Goal: Check status: Check status

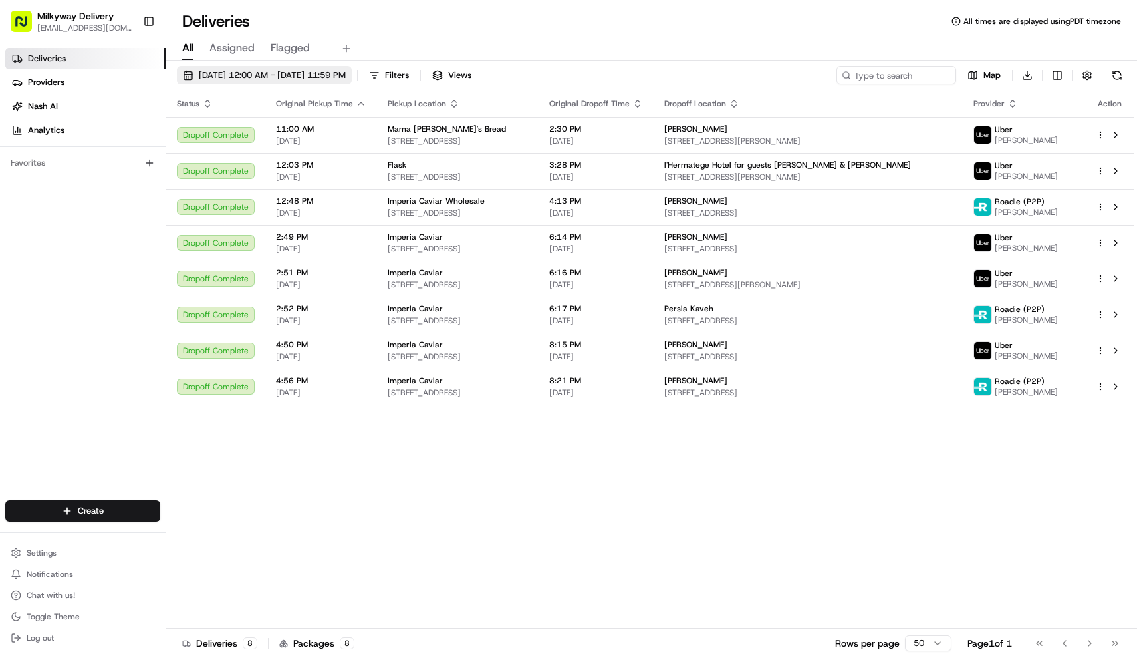
click at [339, 75] on span "[DATE] 12:00 AM - [DATE] 11:59 PM" at bounding box center [272, 75] width 147 height 12
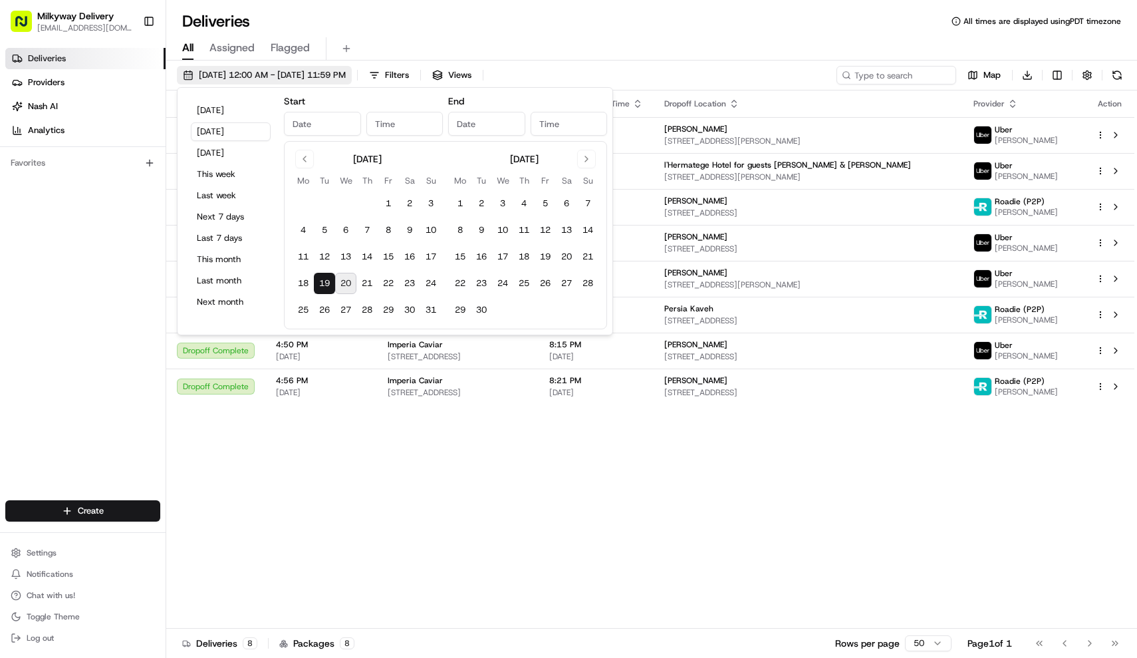
type input "[DATE]"
type input "12:00 AM"
type input "[DATE]"
type input "11:59 PM"
click at [241, 108] on button "[DATE]" at bounding box center [231, 110] width 80 height 19
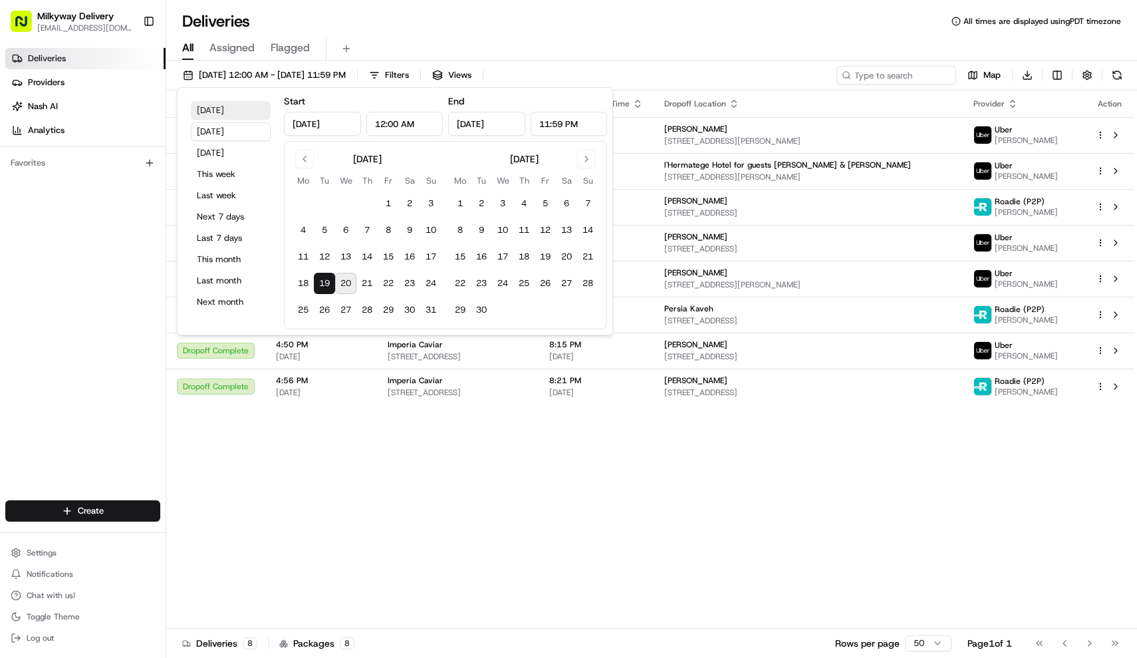
type input "[DATE]"
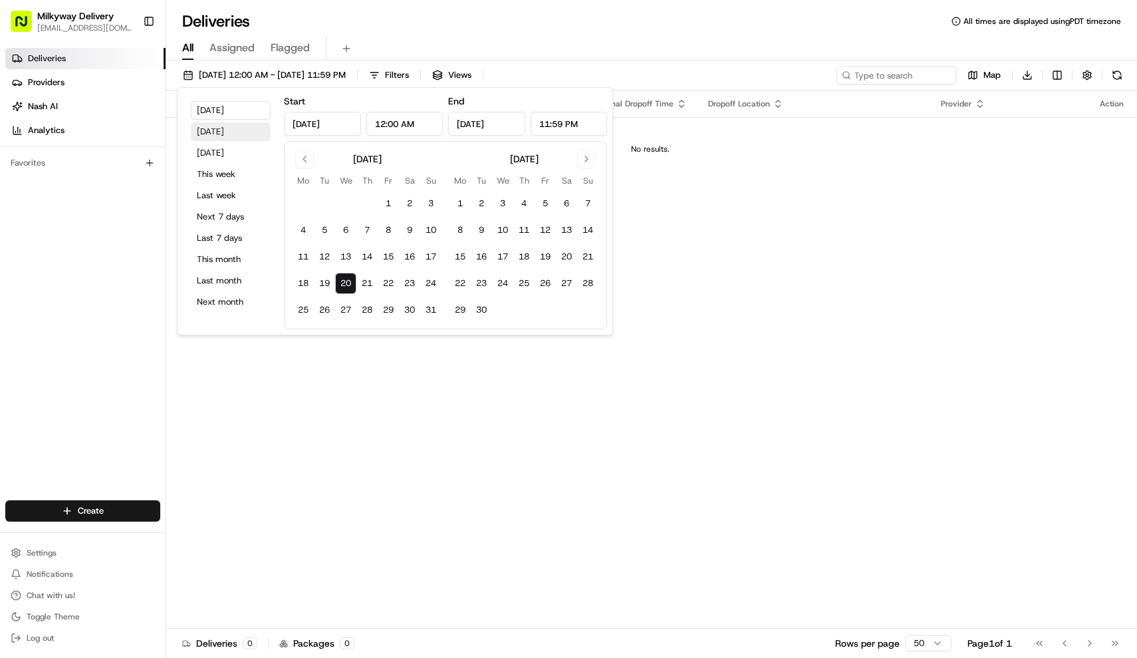
click at [241, 131] on button "[DATE]" at bounding box center [231, 131] width 80 height 19
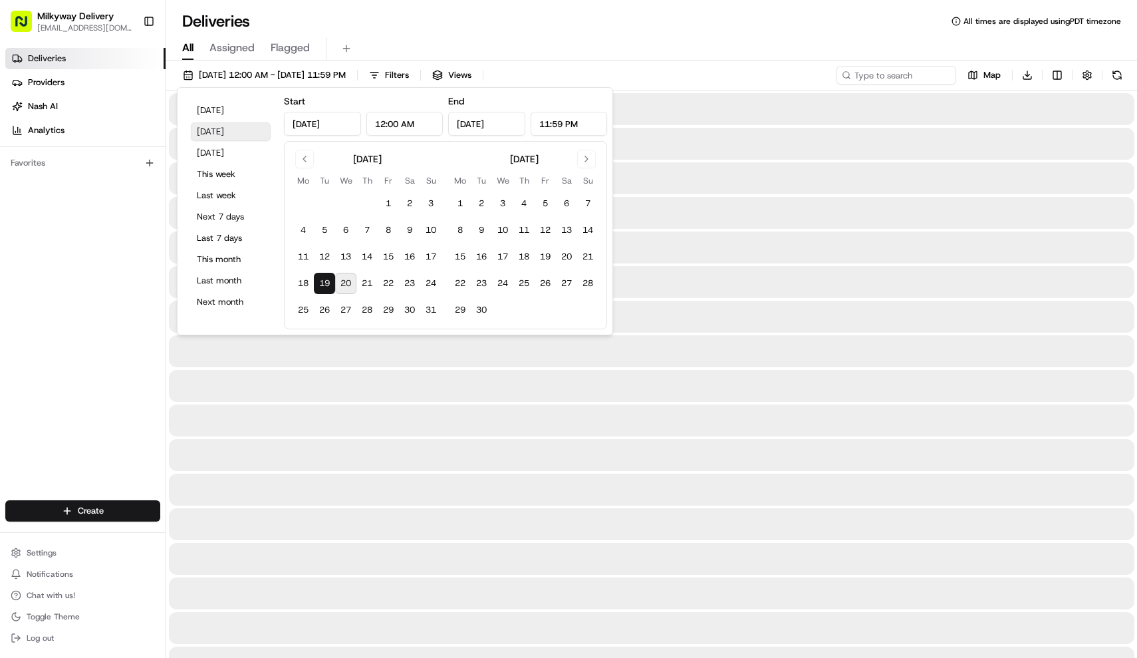
type input "[DATE]"
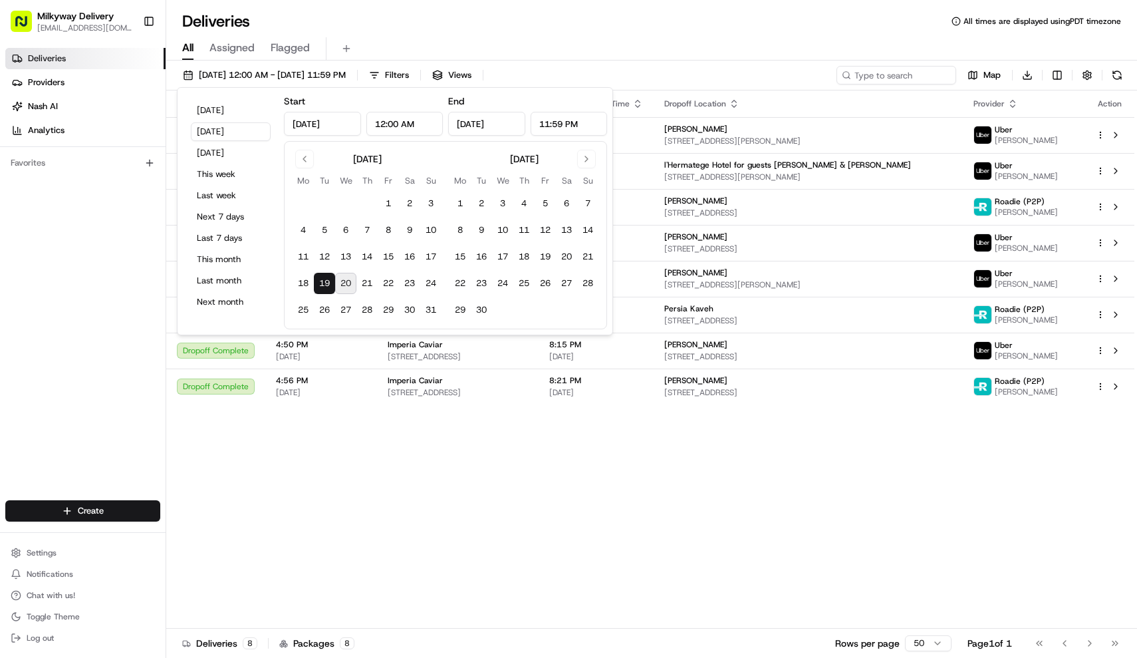
click at [482, 29] on div "Deliveries All times are displayed using PDT timezone" at bounding box center [651, 21] width 971 height 21
